Goal: Transaction & Acquisition: Obtain resource

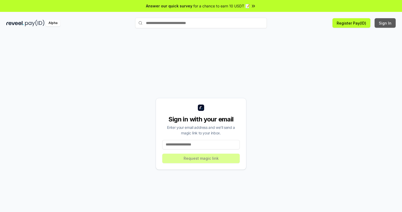
click at [386, 23] on button "Sign In" at bounding box center [385, 22] width 21 height 9
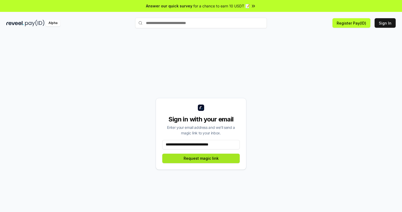
type input "**********"
click at [201, 158] on button "Request magic link" at bounding box center [200, 157] width 77 height 9
